Goal: Complete application form

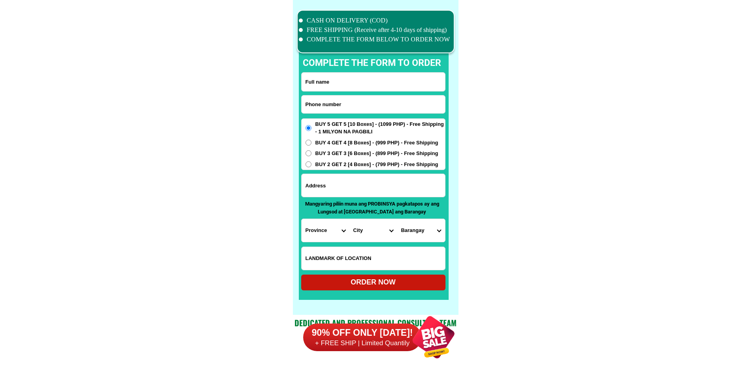
scroll to position [6130, 0]
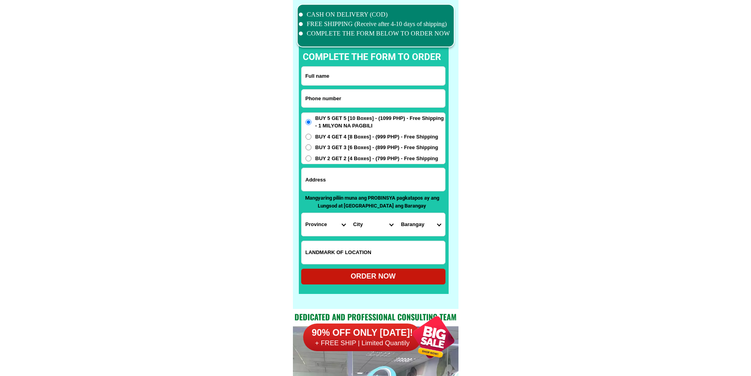
click at [360, 101] on input "Input phone_number" at bounding box center [374, 99] width 144 height 18
paste input "0966 197 9541"
click at [330, 97] on input "0966 197 9541" at bounding box center [374, 99] width 144 height 18
click at [327, 96] on input "0966 197 9541" at bounding box center [374, 99] width 144 height 18
click at [317, 93] on input "0966 1979541" at bounding box center [374, 99] width 144 height 18
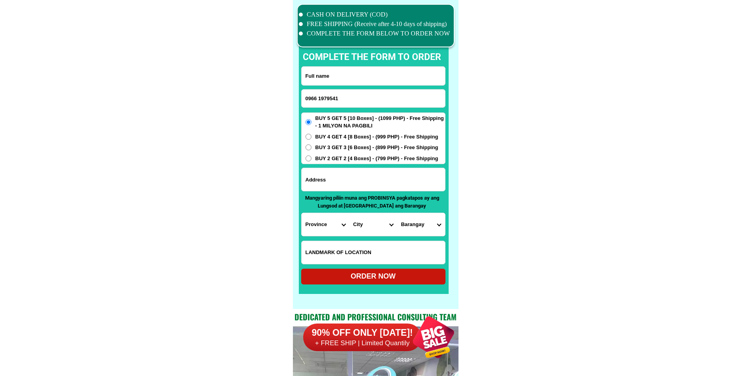
click at [322, 94] on input "0966 1979541" at bounding box center [374, 99] width 144 height 18
click at [319, 94] on input "0966 1979541" at bounding box center [374, 99] width 144 height 18
type input "09661979541"
click at [364, 80] on input "Input full_name" at bounding box center [374, 76] width 144 height 19
paste input "[PERSON_NAME]"
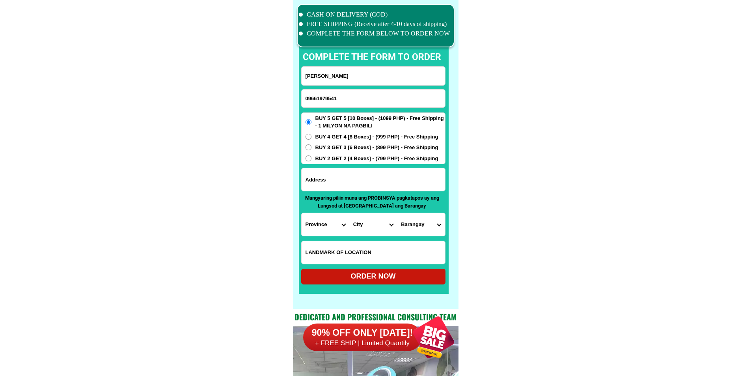
drag, startPoint x: 320, startPoint y: 77, endPoint x: 265, endPoint y: 88, distance: 56.2
type input "[PERSON_NAME]"
click at [368, 168] on input "Input address" at bounding box center [374, 179] width 144 height 23
paste input "153 nancayasan [PERSON_NAME] city [GEOGRAPHIC_DATA]"
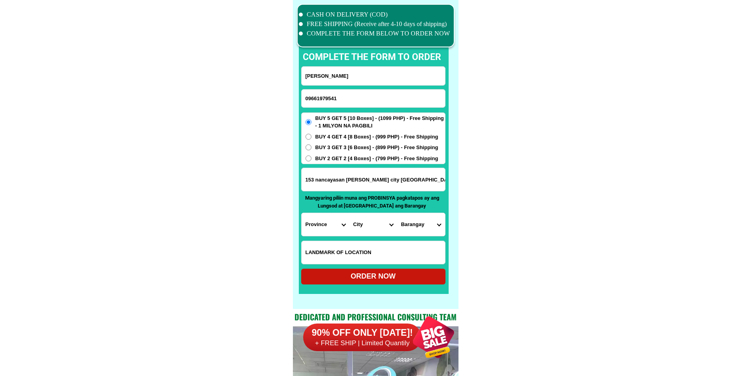
type input "153 nancayasan [PERSON_NAME] city [GEOGRAPHIC_DATA]"
click at [391, 259] on input "Input LANDMARKOFLOCATION" at bounding box center [374, 252] width 144 height 23
paste input "300 meters from the hiway going to brgy. sto domingo buy 5 get 5"
type input "300 meters from the hiway going to brgy. sto domingo buy 5 get 5"
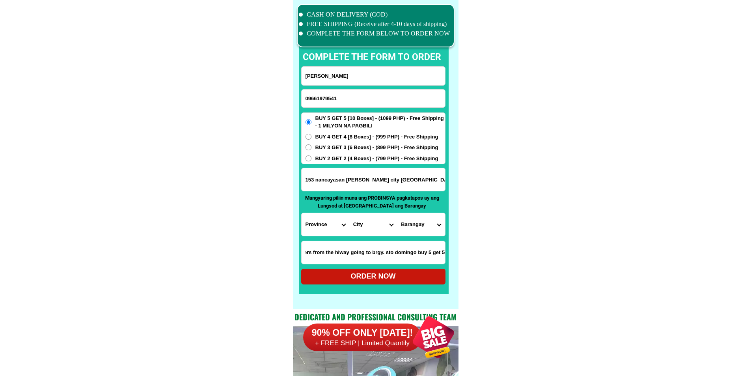
scroll to position [0, 0]
click at [315, 229] on select "Province [GEOGRAPHIC_DATA] [GEOGRAPHIC_DATA][PERSON_NAME][GEOGRAPHIC_DATA][GEOG…" at bounding box center [326, 224] width 48 height 23
select select "63_247"
click at [381, 226] on select "City [GEOGRAPHIC_DATA] [PERSON_NAME]-city [GEOGRAPHIC_DATA] [GEOGRAPHIC_DATA] […" at bounding box center [373, 224] width 48 height 23
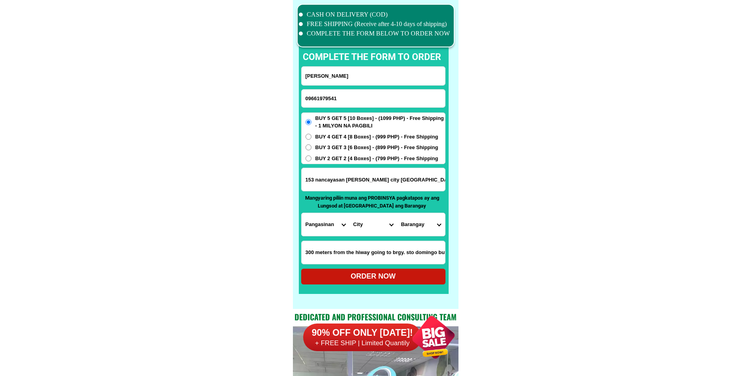
select select "63_2472688"
click at [349, 213] on select "City [GEOGRAPHIC_DATA] [PERSON_NAME]-city [GEOGRAPHIC_DATA] [GEOGRAPHIC_DATA] […" at bounding box center [373, 224] width 48 height 23
click at [414, 221] on select "[GEOGRAPHIC_DATA][PERSON_NAME][GEOGRAPHIC_DATA][GEOGRAPHIC_DATA] Camanang [PERS…" at bounding box center [421, 224] width 48 height 23
select select "63_24726881361"
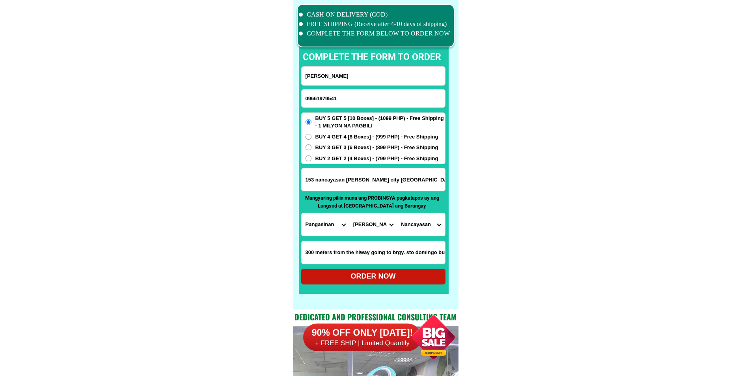
click at [422, 273] on div "ORDER NOW" at bounding box center [373, 276] width 144 height 11
radio input "true"
